Goal: Information Seeking & Learning: Learn about a topic

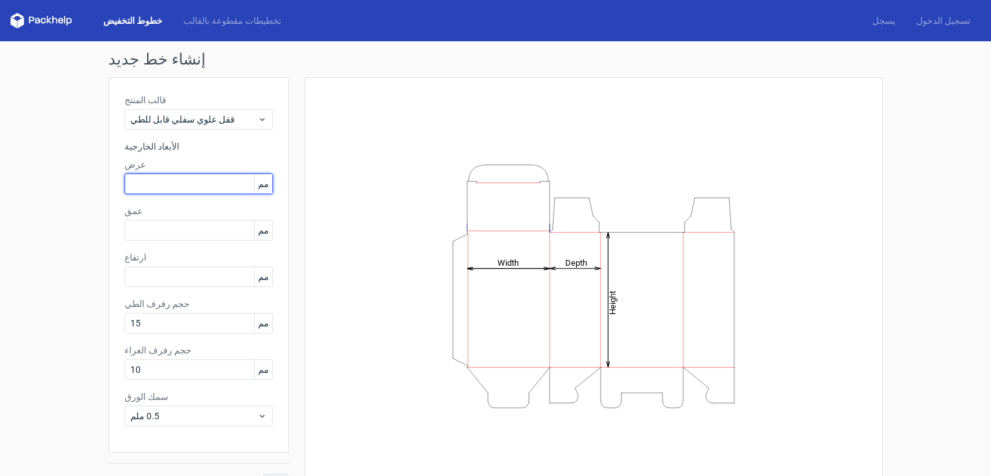
click at [214, 176] on input "text" at bounding box center [198, 184] width 148 height 21
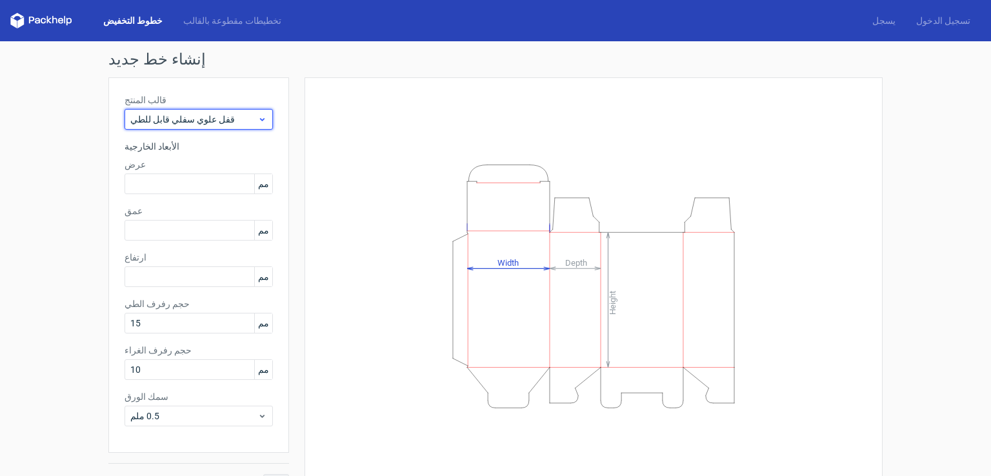
click at [220, 127] on div "قفل علوي سفلي قابل للطي" at bounding box center [198, 119] width 148 height 21
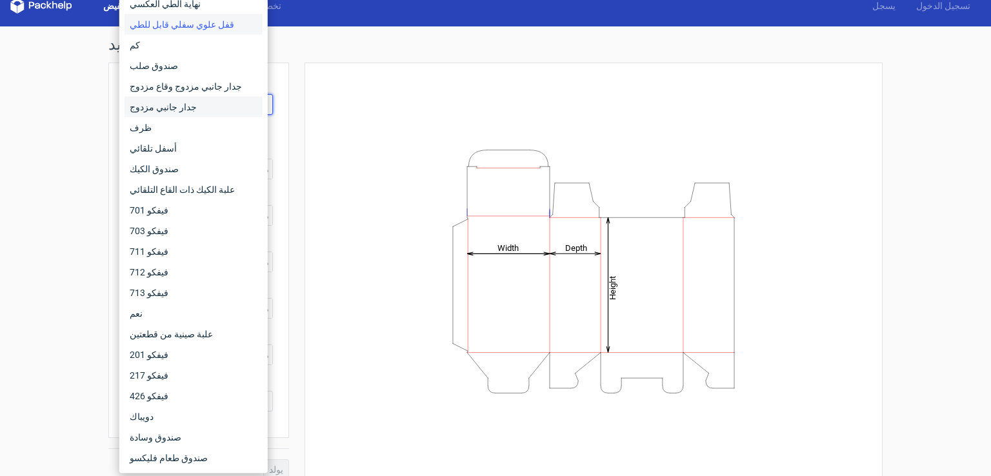
scroll to position [28, 0]
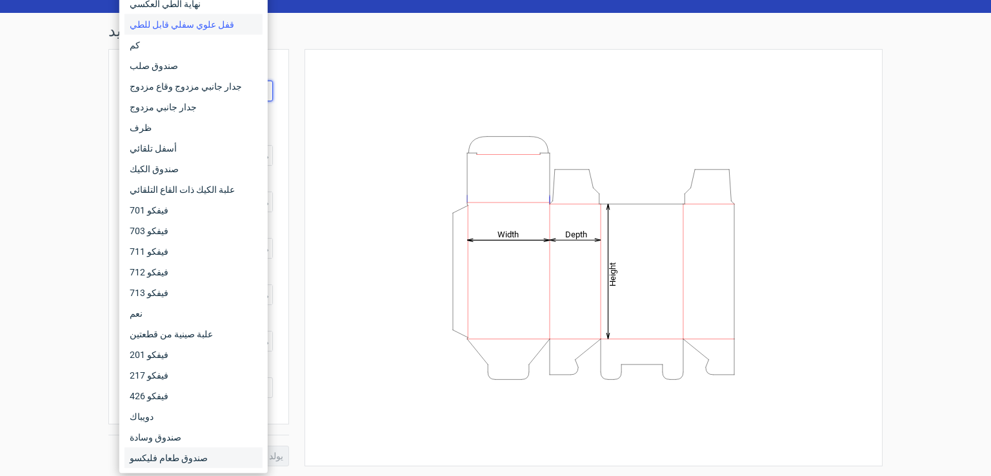
click at [245, 453] on div "صندوق طعام فليكسو" at bounding box center [193, 458] width 138 height 21
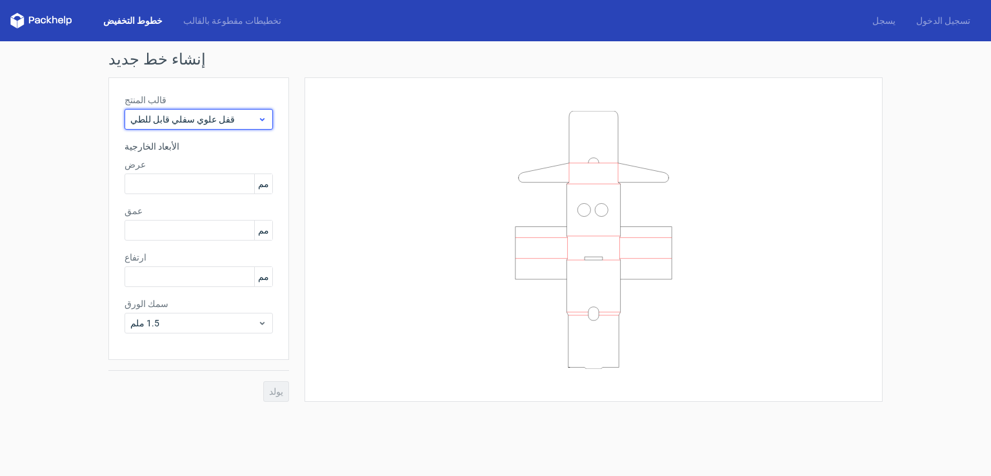
click at [210, 119] on span "قفل علوي سفلي قابل للطي" at bounding box center [193, 119] width 127 height 13
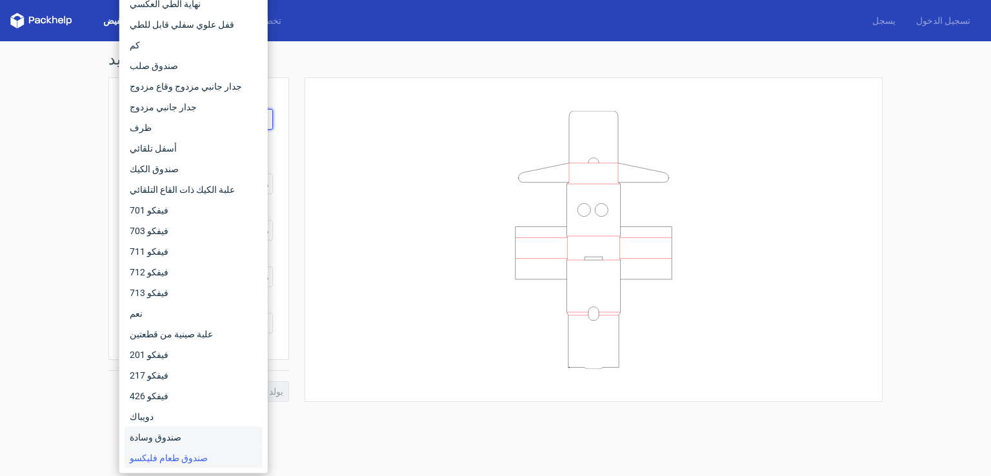
click at [174, 437] on div "صندوق وسادة" at bounding box center [193, 437] width 138 height 21
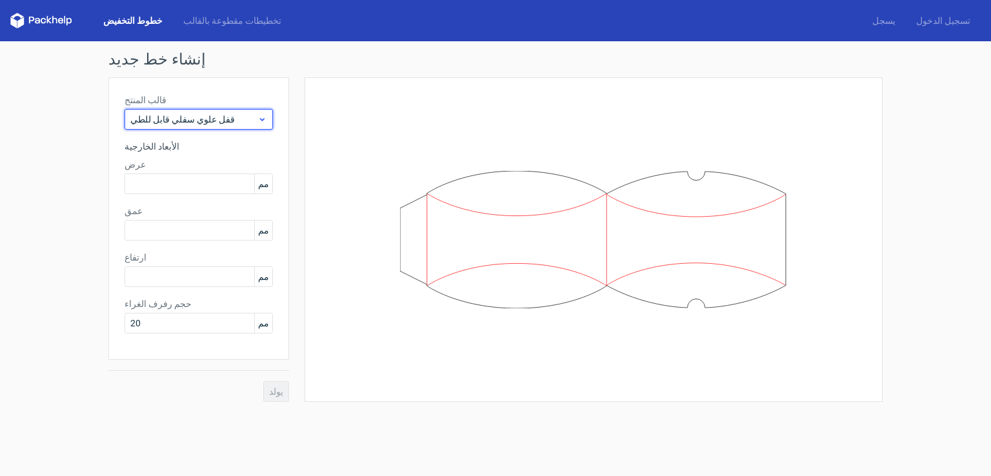
click at [156, 123] on font "قفل علوي سفلي قابل للطي" at bounding box center [182, 119] width 104 height 10
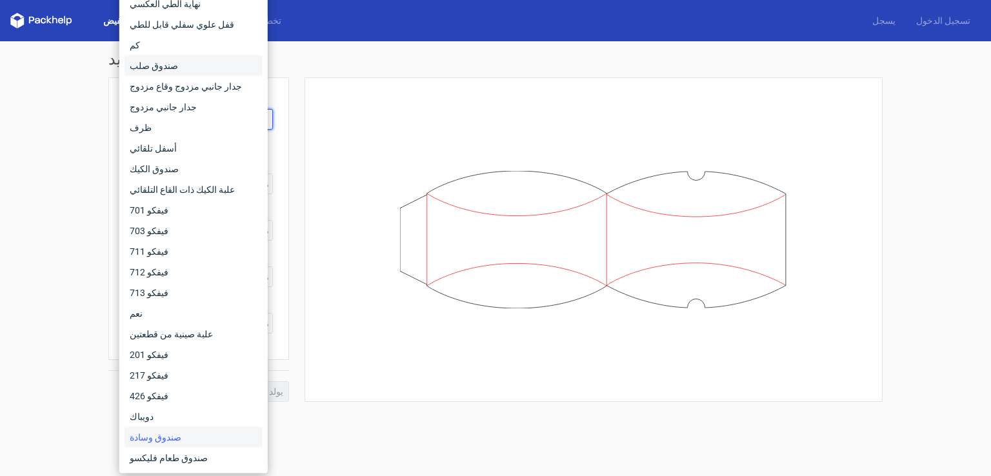
click at [181, 63] on div "صندوق صلب" at bounding box center [193, 65] width 138 height 21
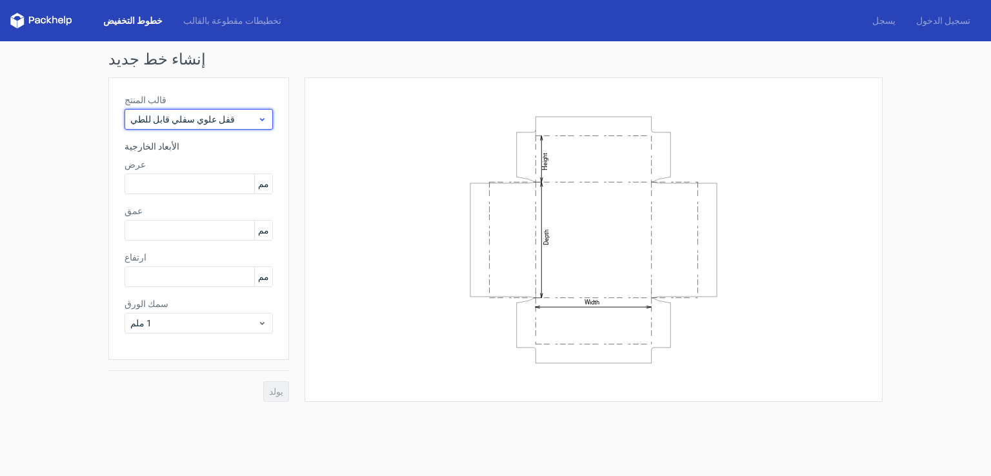
click at [194, 114] on font "قفل علوي سفلي قابل للطي" at bounding box center [182, 119] width 104 height 10
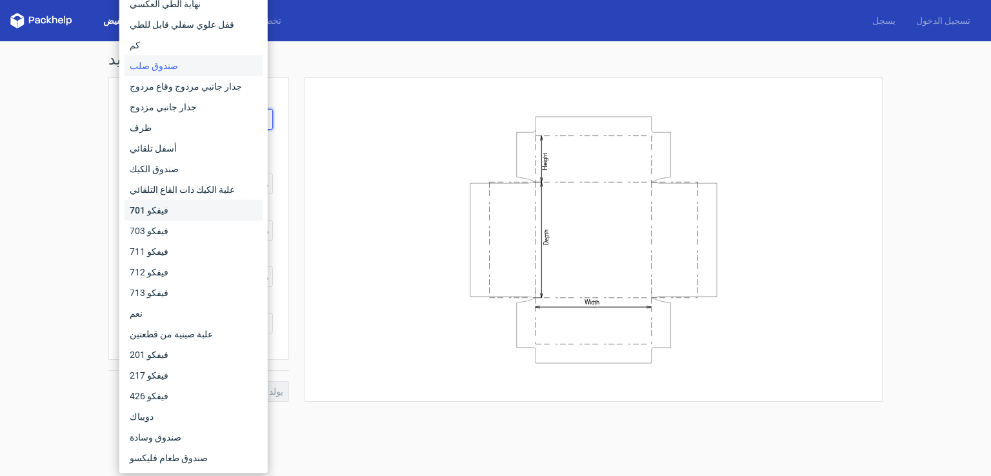
click at [181, 214] on div "فيفكو 701" at bounding box center [193, 210] width 138 height 21
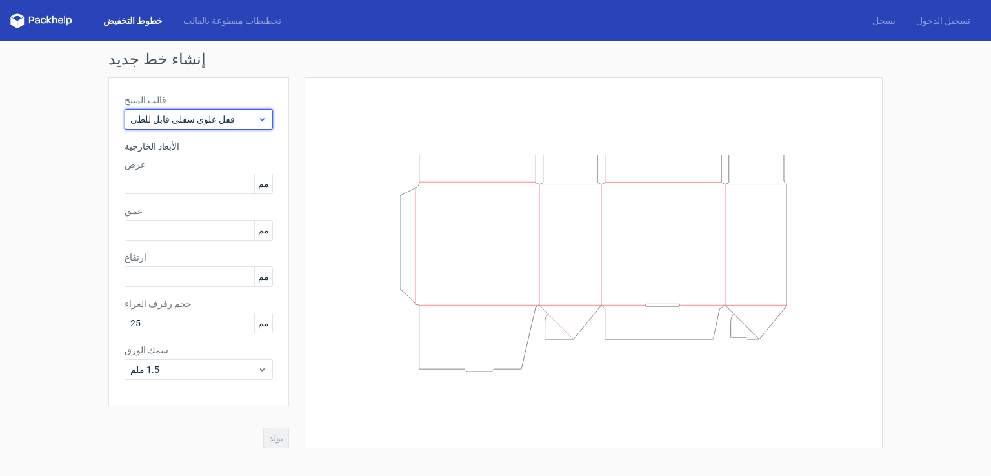
click at [187, 117] on font "قفل علوي سفلي قابل للطي" at bounding box center [182, 119] width 104 height 10
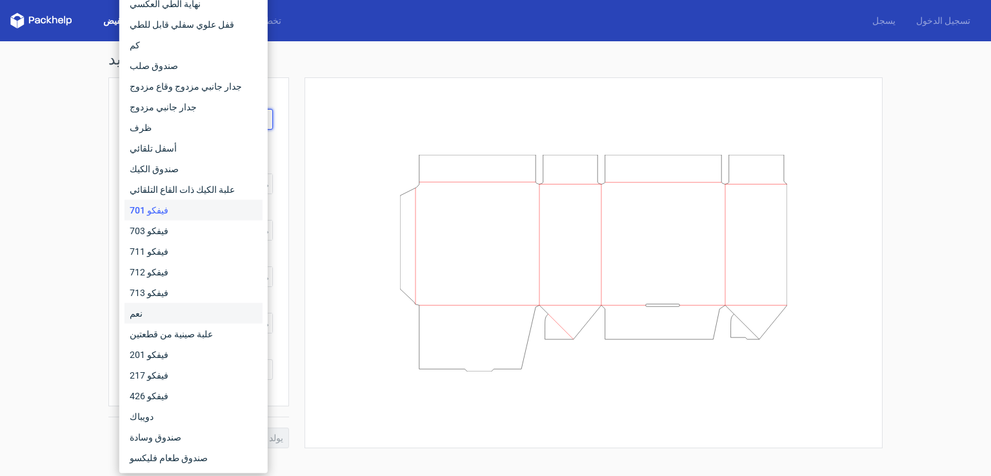
click at [175, 319] on div "نعم" at bounding box center [193, 313] width 138 height 21
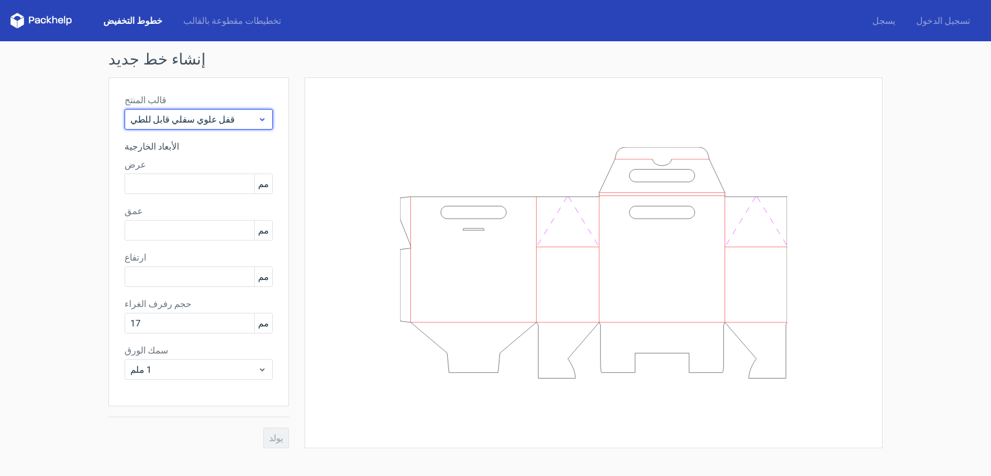
click at [166, 119] on font "قفل علوي سفلي قابل للطي" at bounding box center [182, 119] width 104 height 10
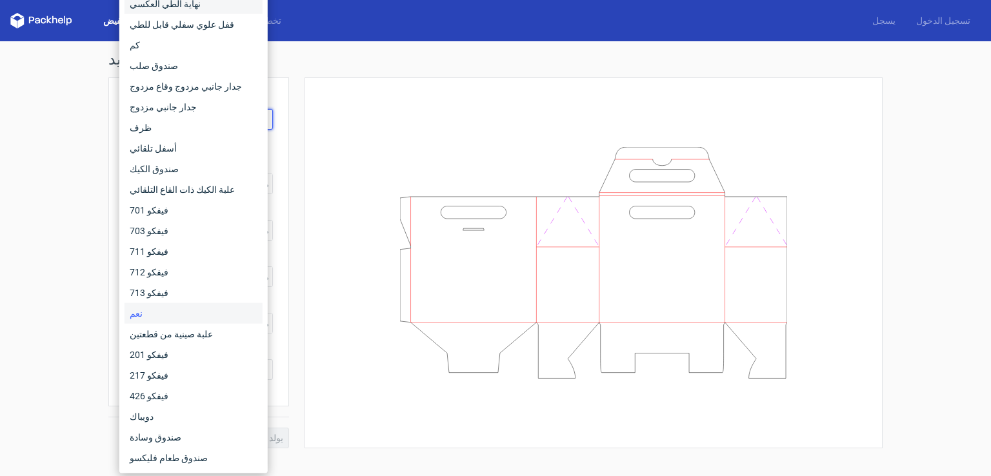
click at [178, 9] on div "نهاية الطي العكسي" at bounding box center [193, 4] width 138 height 21
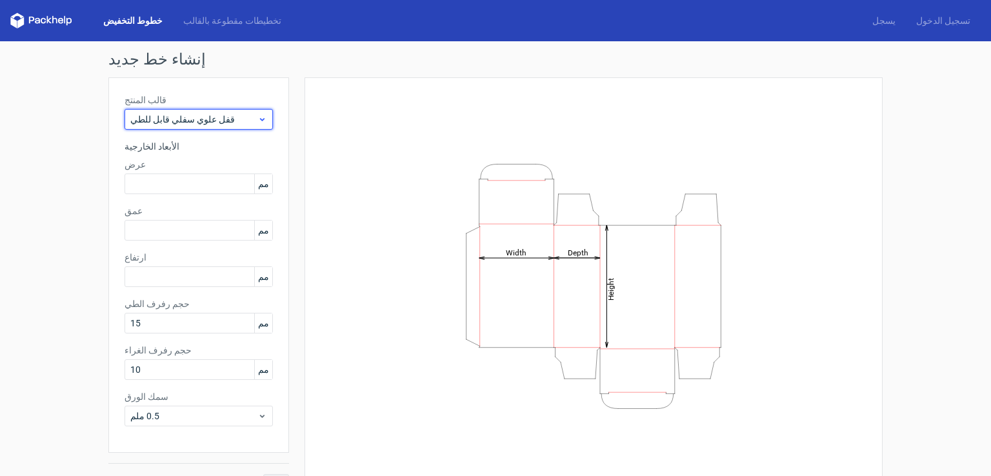
click at [171, 112] on div "قفل علوي سفلي قابل للطي" at bounding box center [198, 119] width 148 height 21
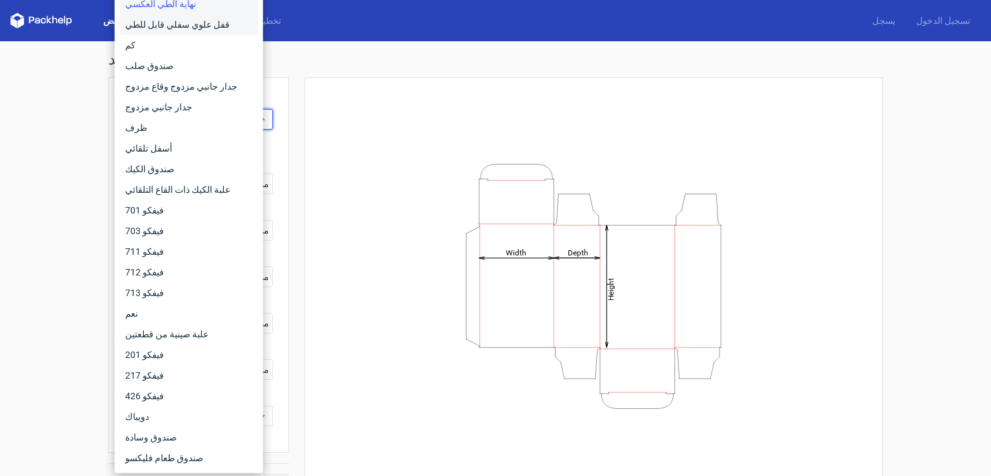
click at [209, 23] on div "قفل علوي سفلي قابل للطي" at bounding box center [189, 24] width 138 height 21
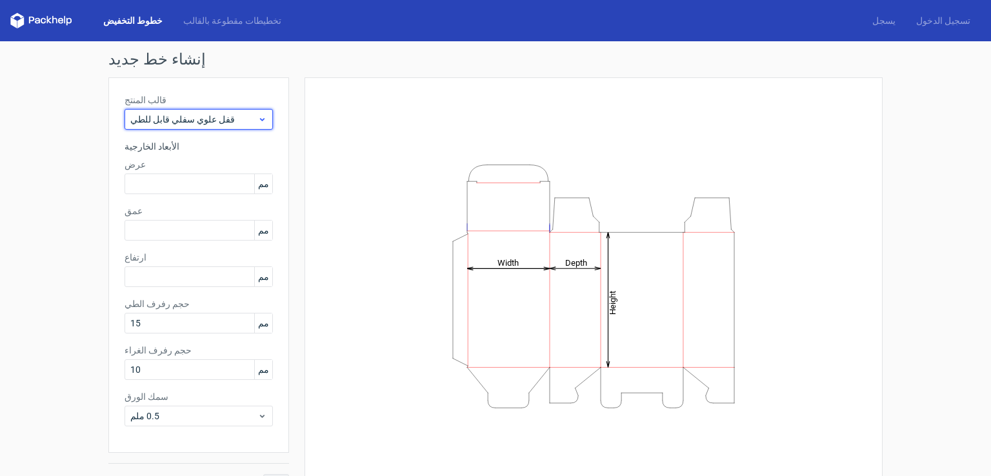
click at [159, 120] on font "قفل علوي سفلي قابل للطي" at bounding box center [182, 119] width 104 height 10
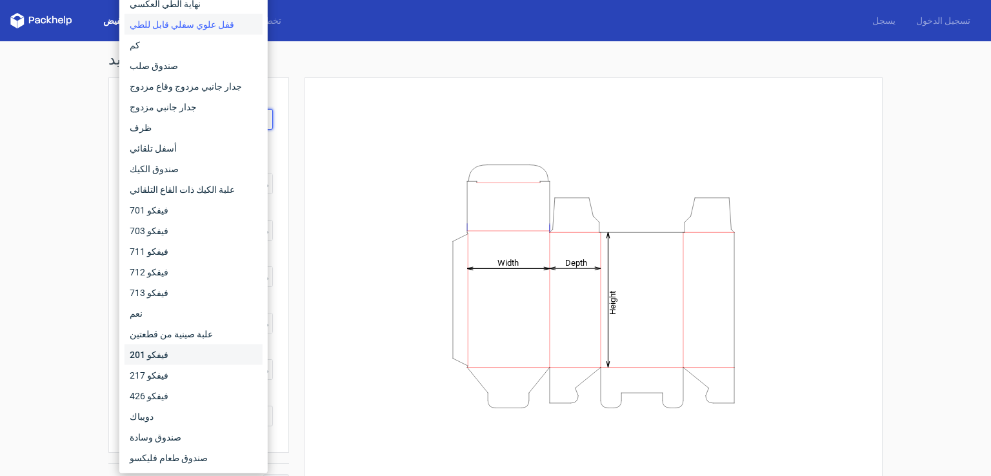
scroll to position [28, 0]
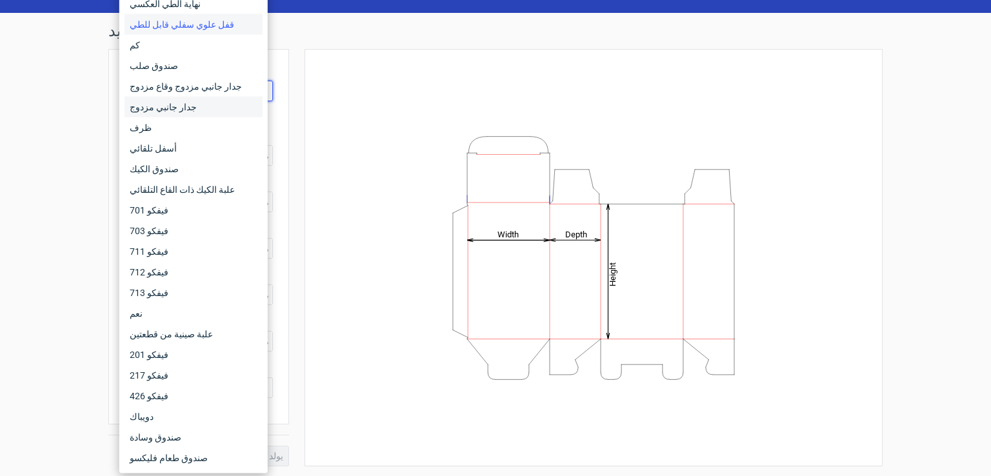
click at [204, 113] on div "جدار جانبي مزدوج" at bounding box center [193, 107] width 138 height 21
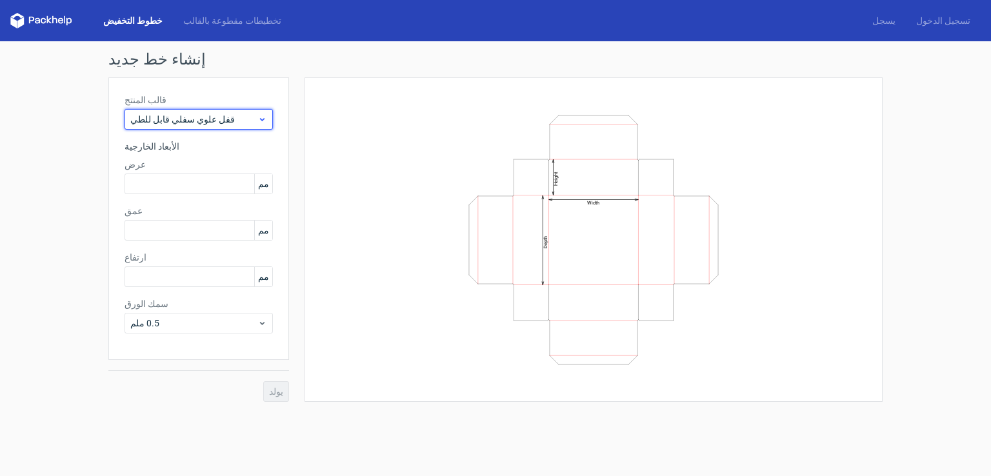
click at [190, 126] on div "قفل علوي سفلي قابل للطي" at bounding box center [198, 119] width 148 height 21
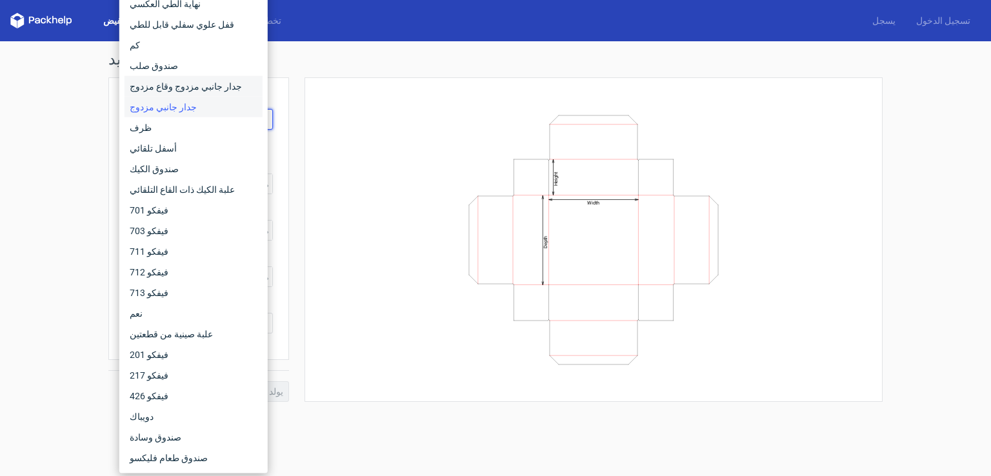
click at [230, 88] on div "جدار جانبي مزدوج وقاع مزدوج" at bounding box center [193, 86] width 138 height 21
